Goal: Task Accomplishment & Management: Use online tool/utility

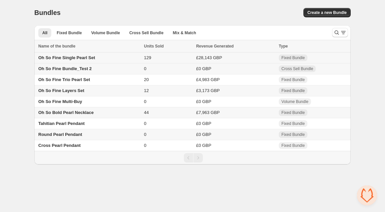
click at [68, 59] on span "Oh So Fine Single Pearl Set" at bounding box center [66, 57] width 57 height 5
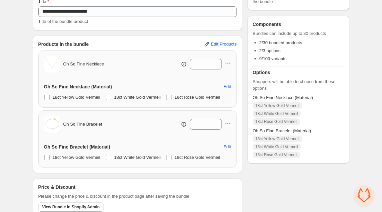
scroll to position [108, 0]
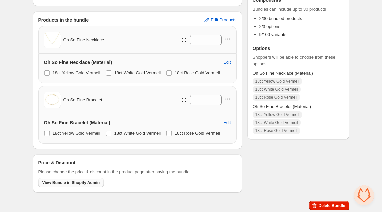
click at [54, 181] on span "View Bundle in Shopify Admin" at bounding box center [71, 182] width 58 height 5
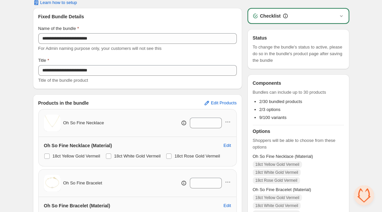
scroll to position [0, 0]
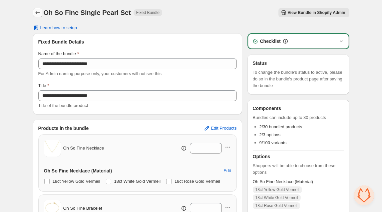
click at [35, 12] on icon "Back" at bounding box center [37, 12] width 7 height 7
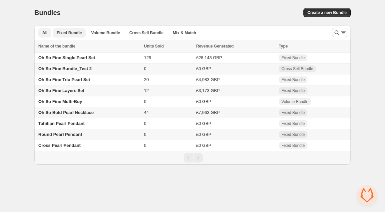
click at [73, 36] on button "Fixed Bundle" at bounding box center [69, 32] width 33 height 9
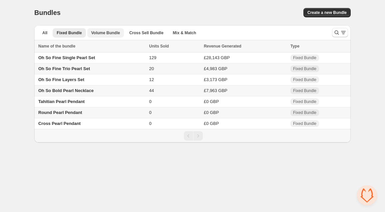
click at [102, 35] on span "Volume Bundle" at bounding box center [105, 32] width 29 height 5
